Goal: Task Accomplishment & Management: Use online tool/utility

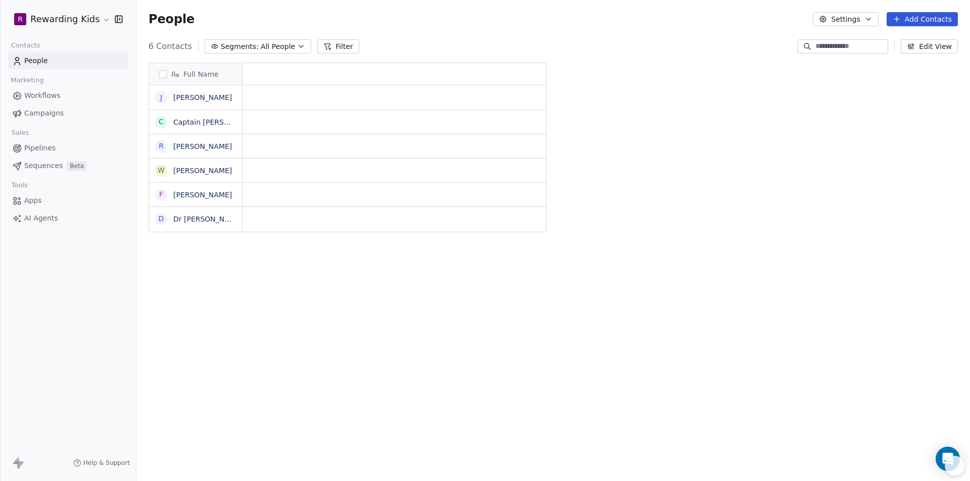
scroll to position [416, 826]
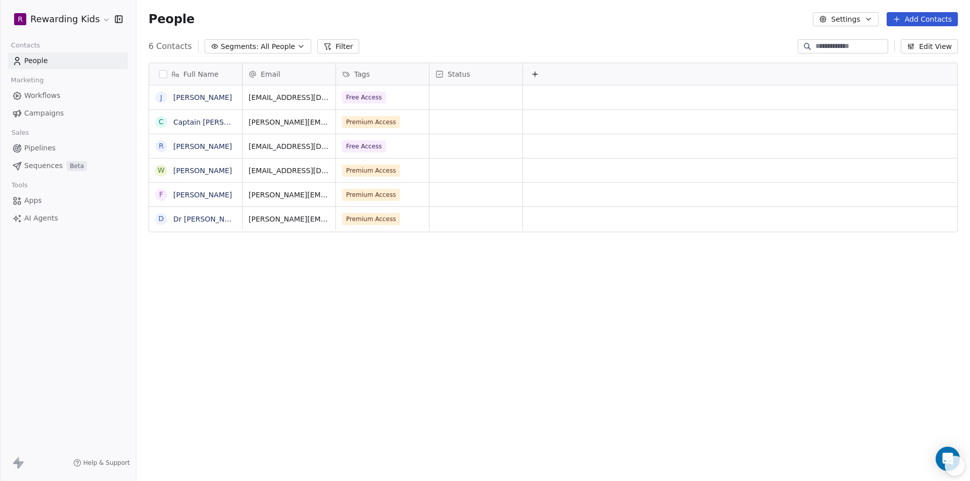
click at [55, 94] on span "Workflows" at bounding box center [42, 95] width 36 height 11
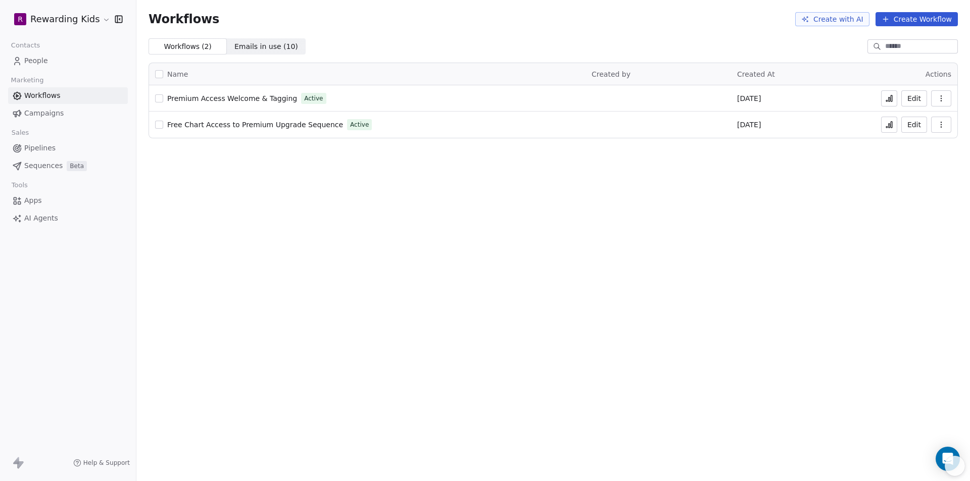
click at [258, 126] on span "Free Chart Access to Premium Upgrade Sequence" at bounding box center [255, 125] width 176 height 8
click at [887, 124] on icon at bounding box center [889, 125] width 8 height 8
